Goal: Check status: Check status

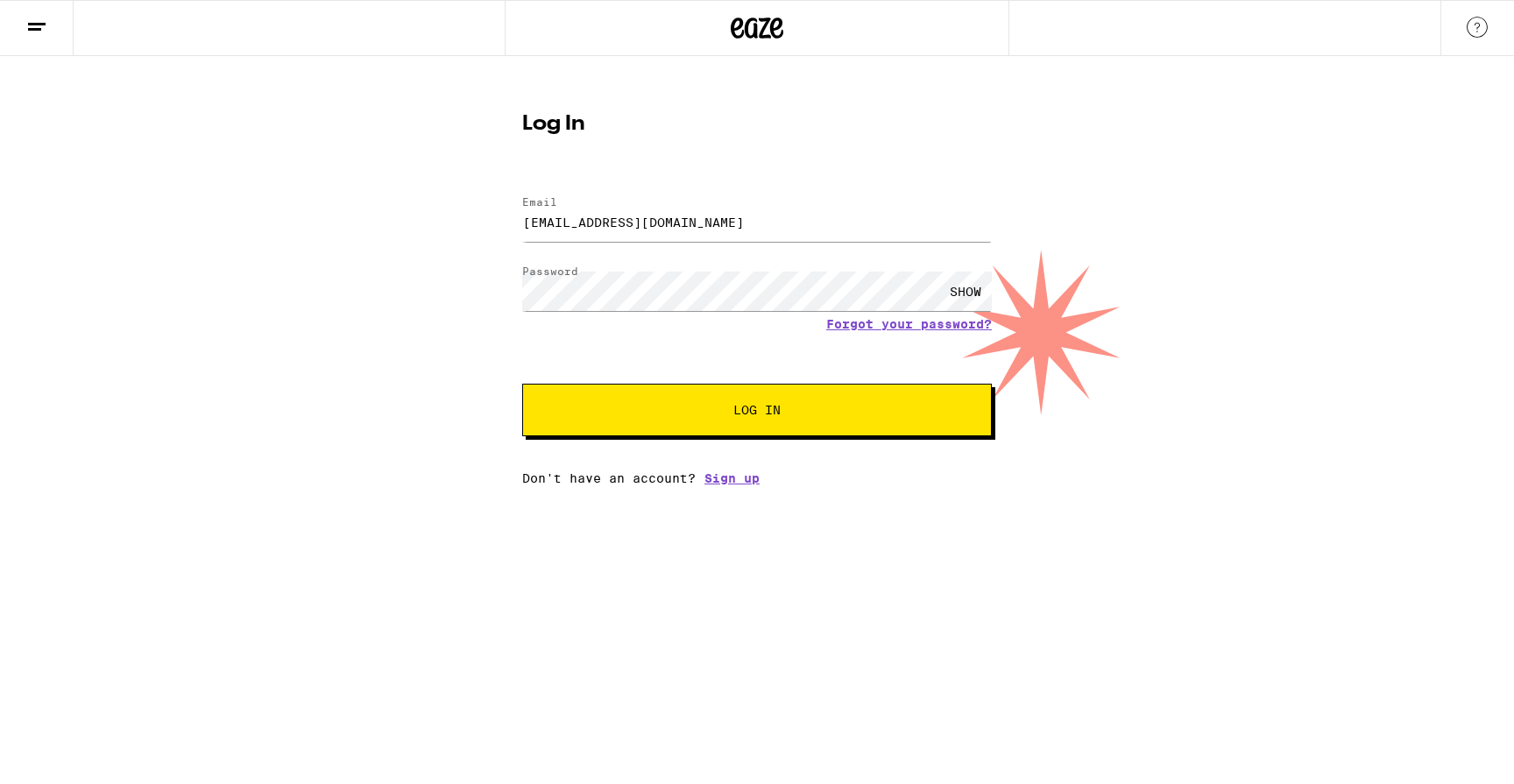
click at [700, 419] on button "Log In" at bounding box center [757, 409] width 470 height 53
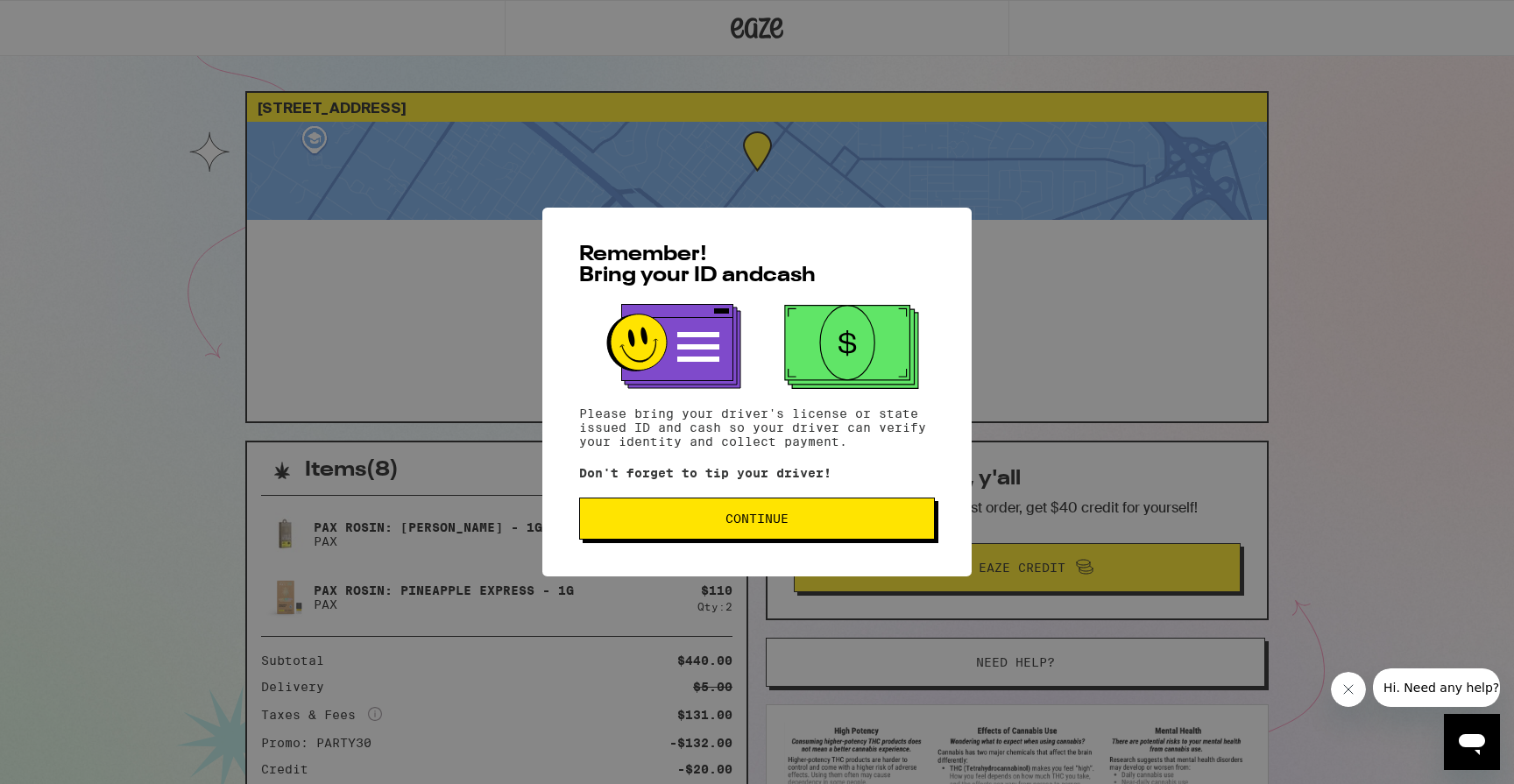
click at [733, 539] on button "Continue" at bounding box center [757, 518] width 356 height 42
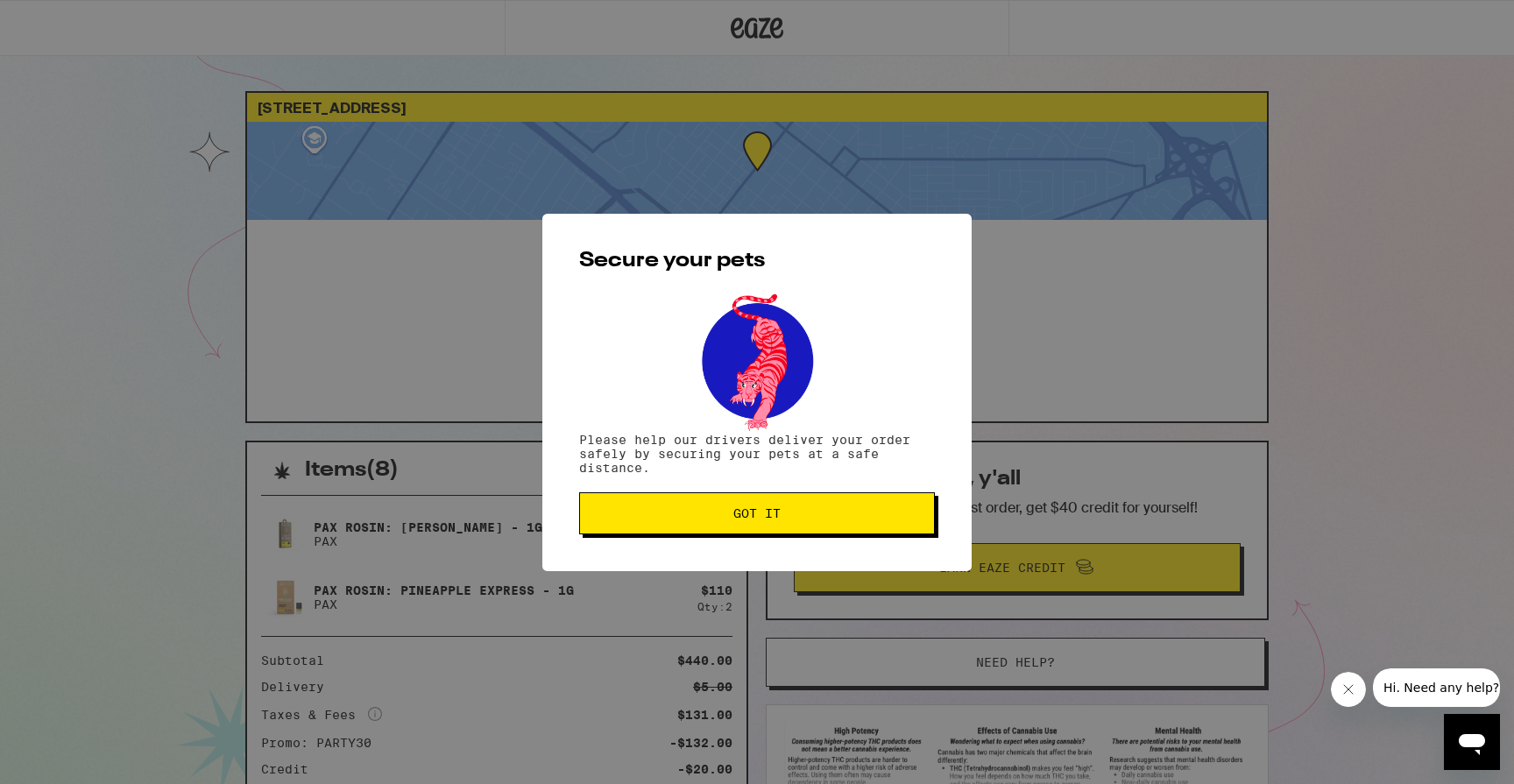
click at [730, 522] on button "Got it" at bounding box center [757, 513] width 356 height 42
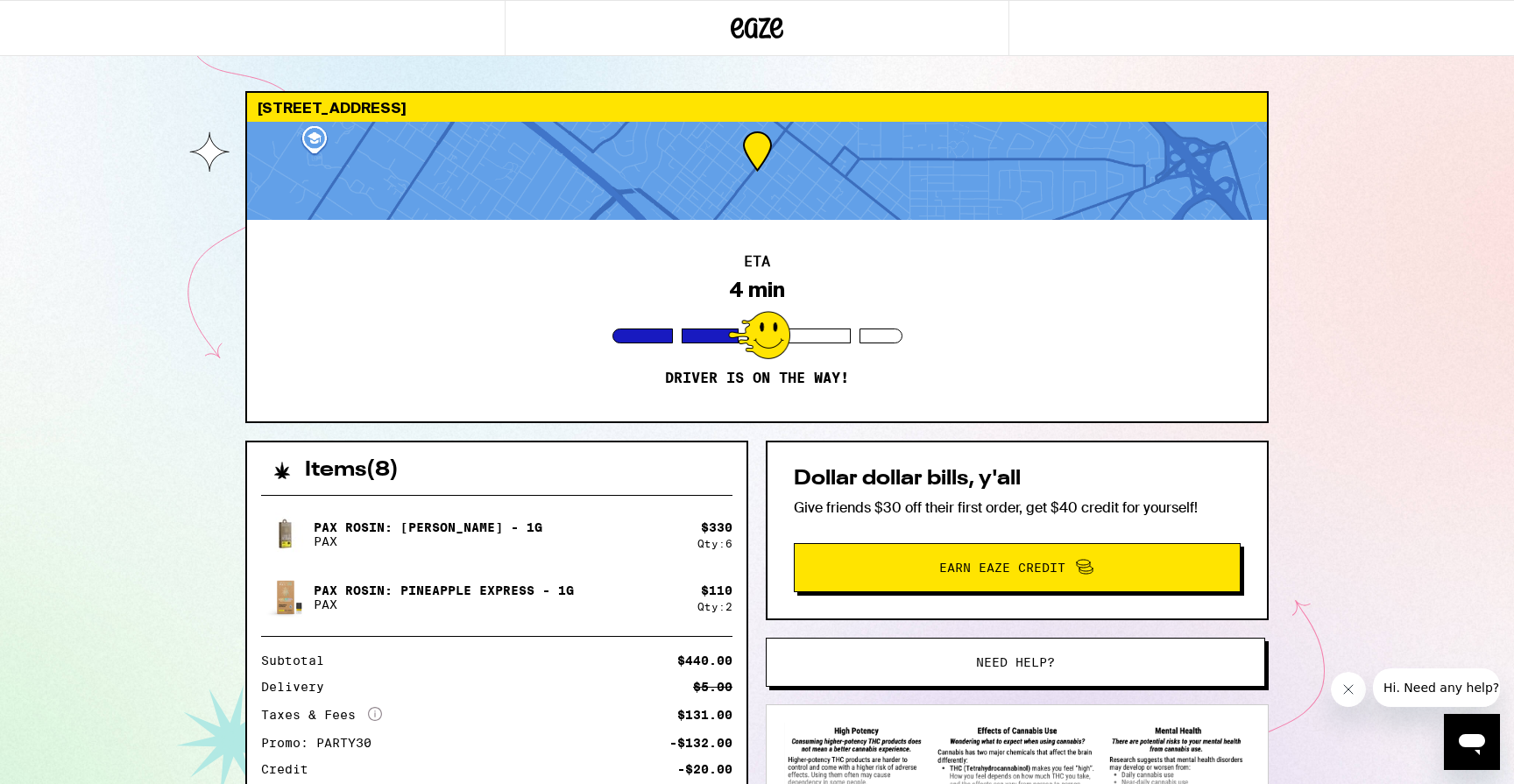
click at [757, 696] on div "Items ( 8 ) PAX Rosin: [PERSON_NAME] - 1g PAX $ 330 Qty: 6 PAX Rosin: Pineapple…" at bounding box center [757, 698] width 1024 height 514
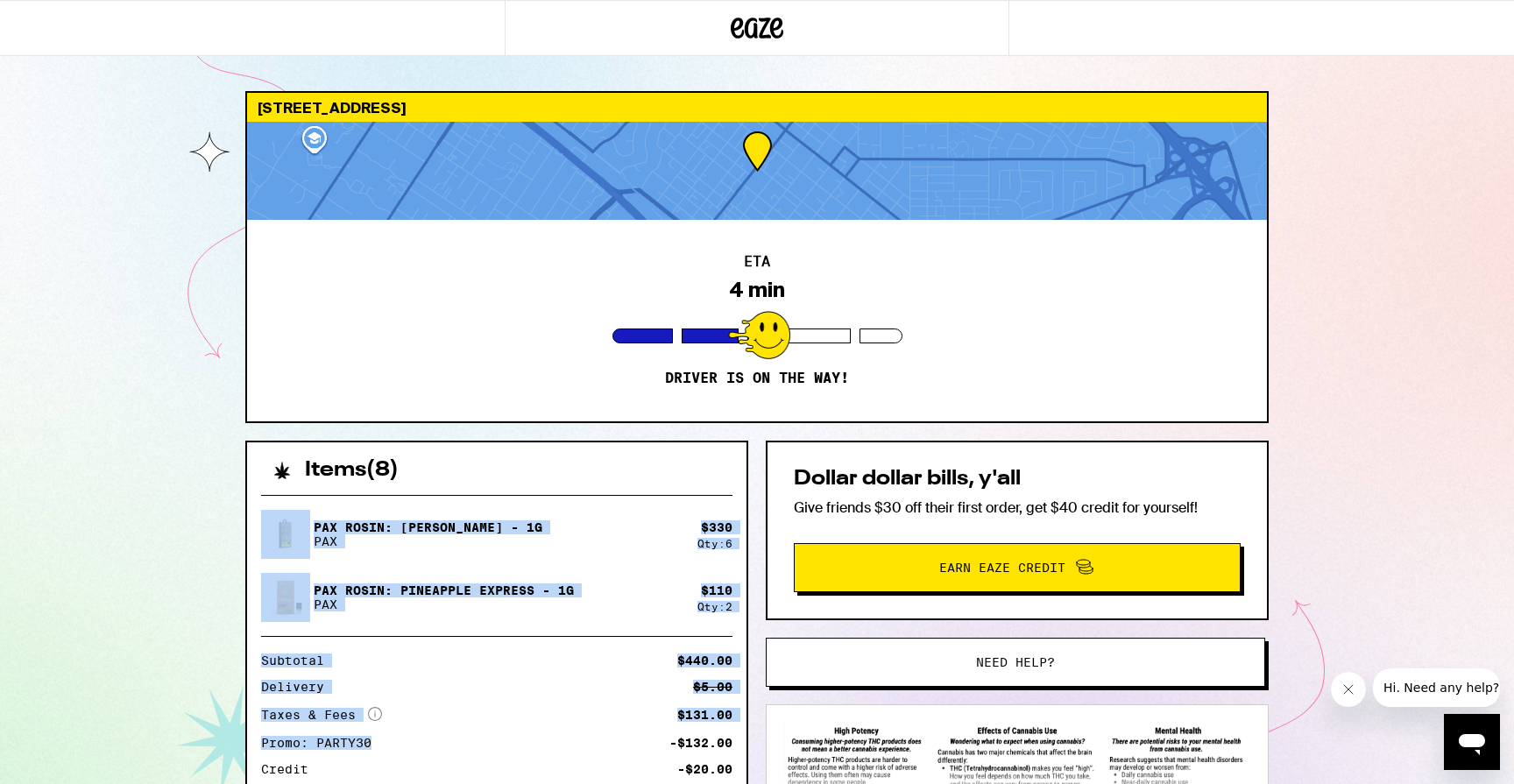
drag, startPoint x: 437, startPoint y: 743, endPoint x: 648, endPoint y: 473, distance: 342.7
click at [648, 473] on div "Items ( 8 ) PAX Rosin: [PERSON_NAME] - 1g PAX $ 330 Qty: 6 PAX Rosin: Pineapple…" at bounding box center [497, 642] width 503 height 403
click at [648, 473] on div "Items ( 8 )" at bounding box center [497, 461] width 499 height 39
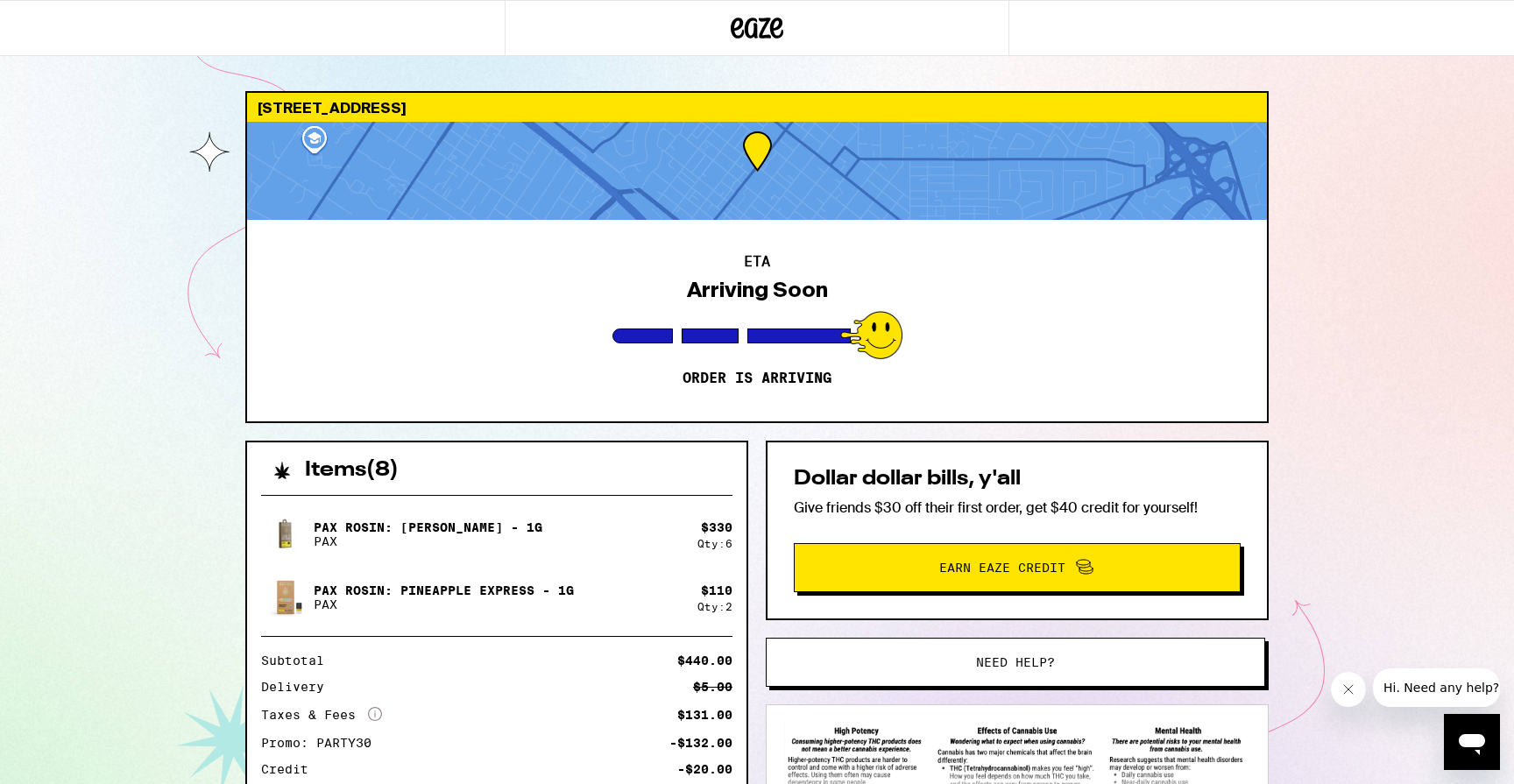
click at [158, 240] on div "[STREET_ADDRESS] ETA Arriving Soon Order is arriving Items ( 8 ) PAX Rosin: [PE…" at bounding box center [757, 478] width 1514 height 955
click at [215, 271] on div "[STREET_ADDRESS] ETA Arriving Soon Order is arriving Items ( 8 ) PAX Rosin: [PE…" at bounding box center [757, 478] width 1514 height 955
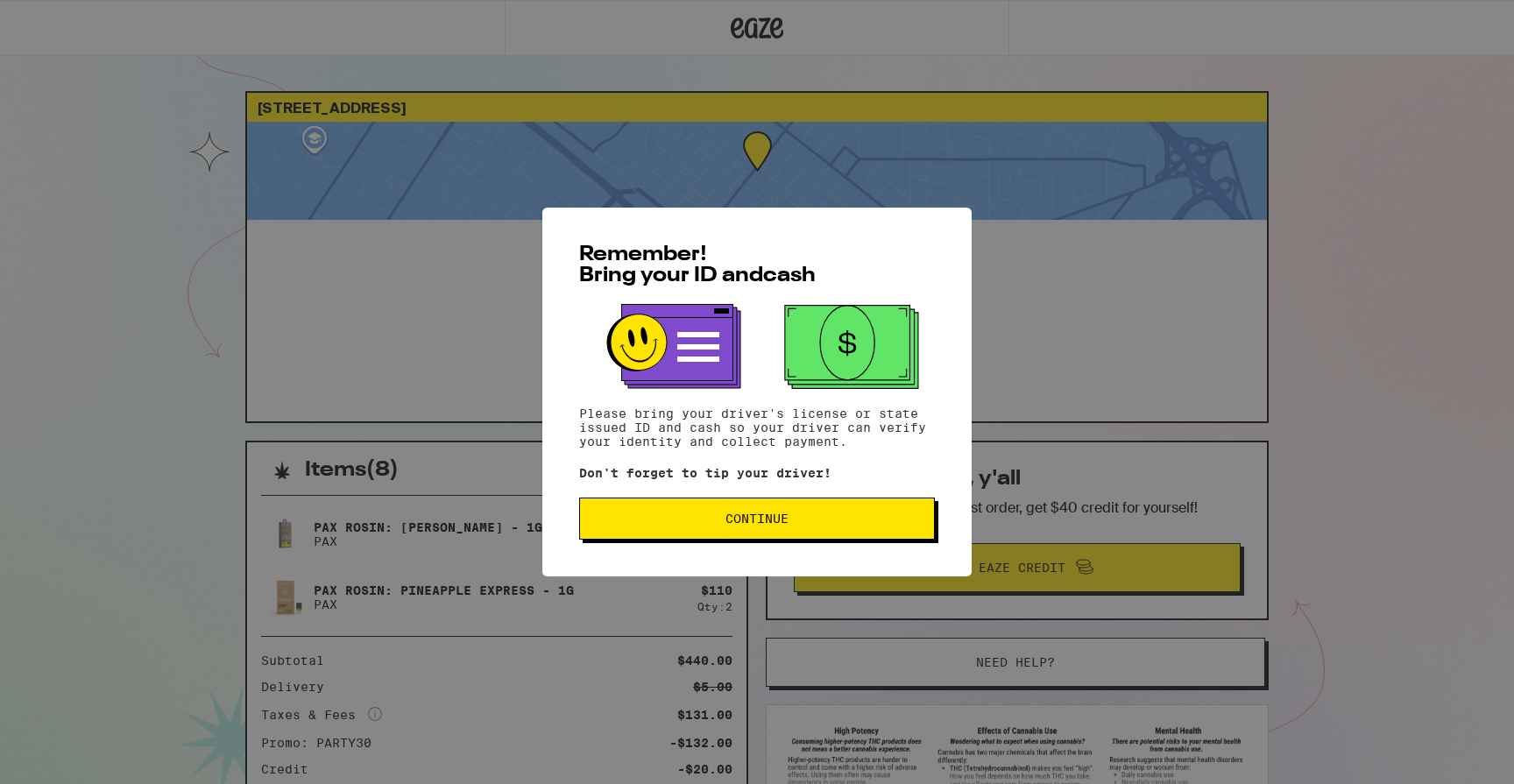
click at [725, 531] on button "Continue" at bounding box center [757, 518] width 356 height 42
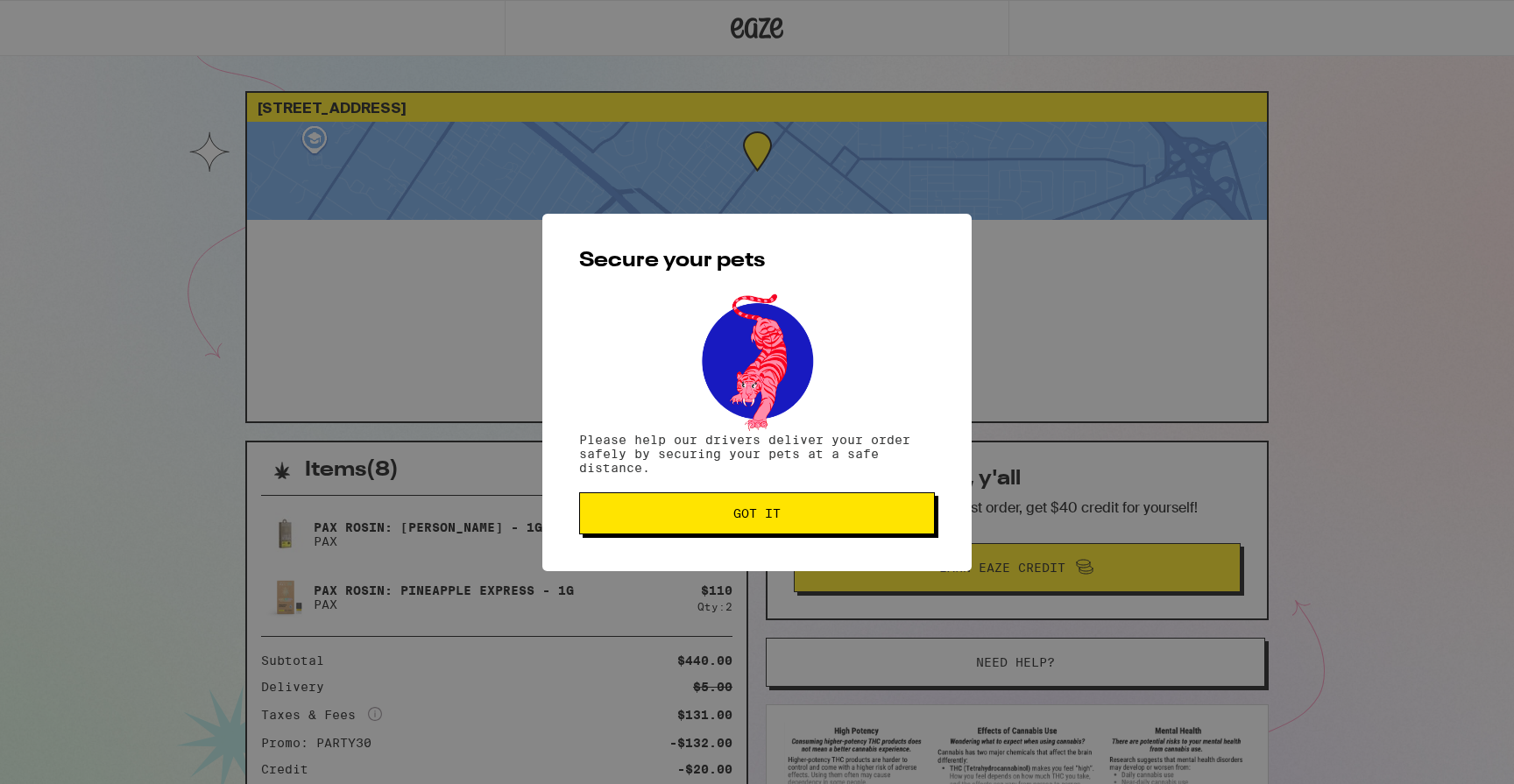
click at [762, 533] on button "Got it" at bounding box center [757, 513] width 356 height 42
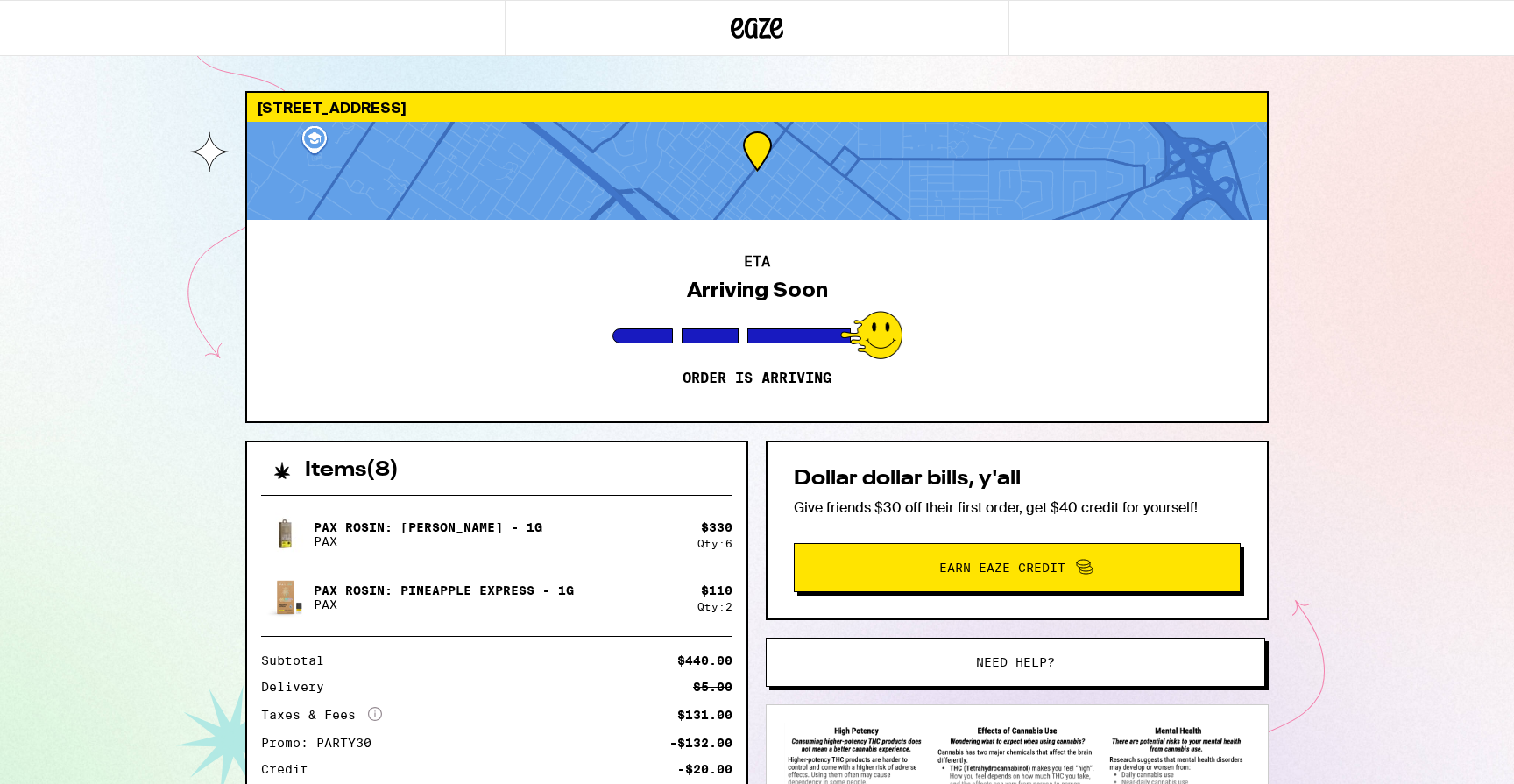
click at [717, 389] on div "ETA Arriving Soon Order is arriving" at bounding box center [757, 320] width 1020 height 202
